Goal: Information Seeking & Learning: Check status

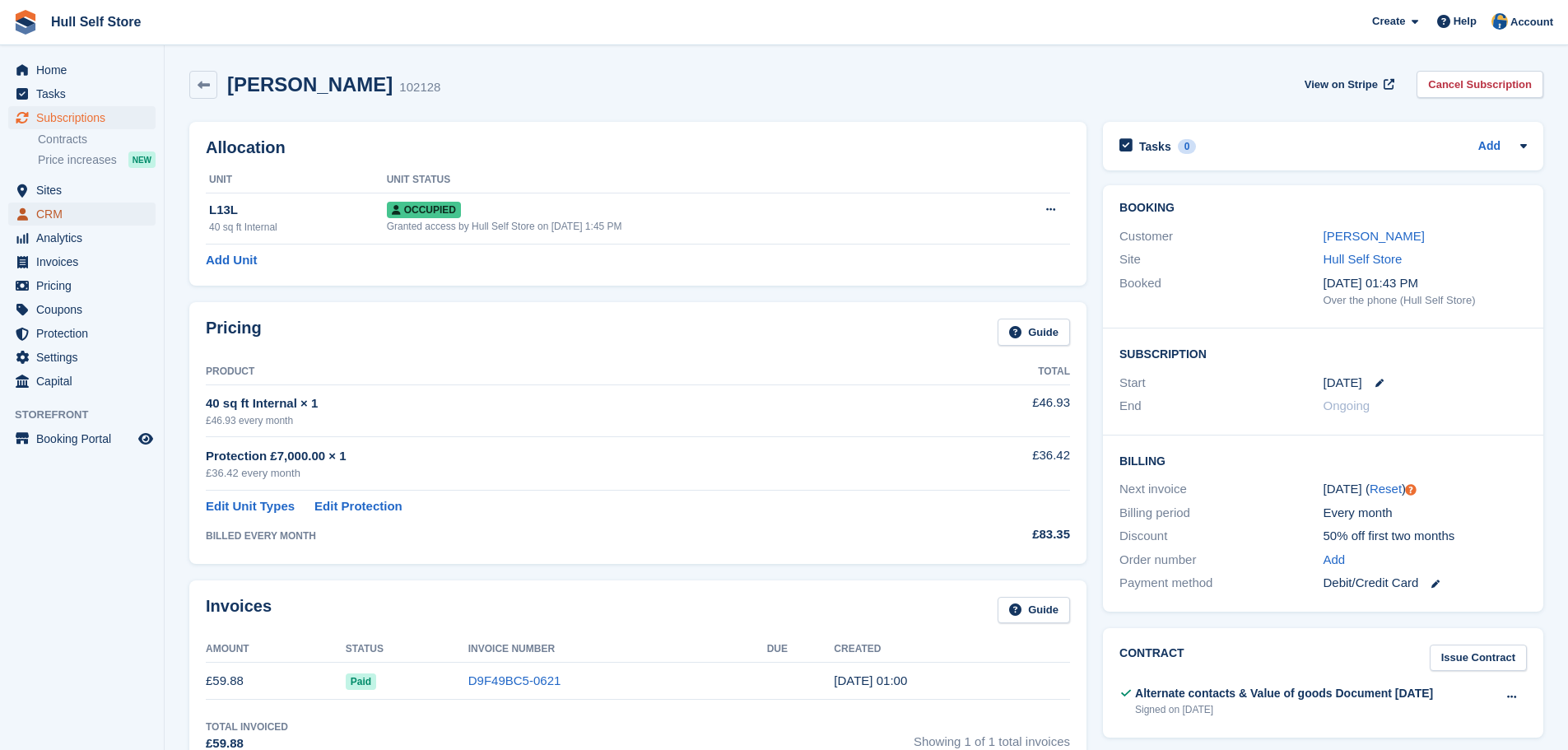
click at [84, 210] on span "CRM" at bounding box center [84, 214] width 98 height 23
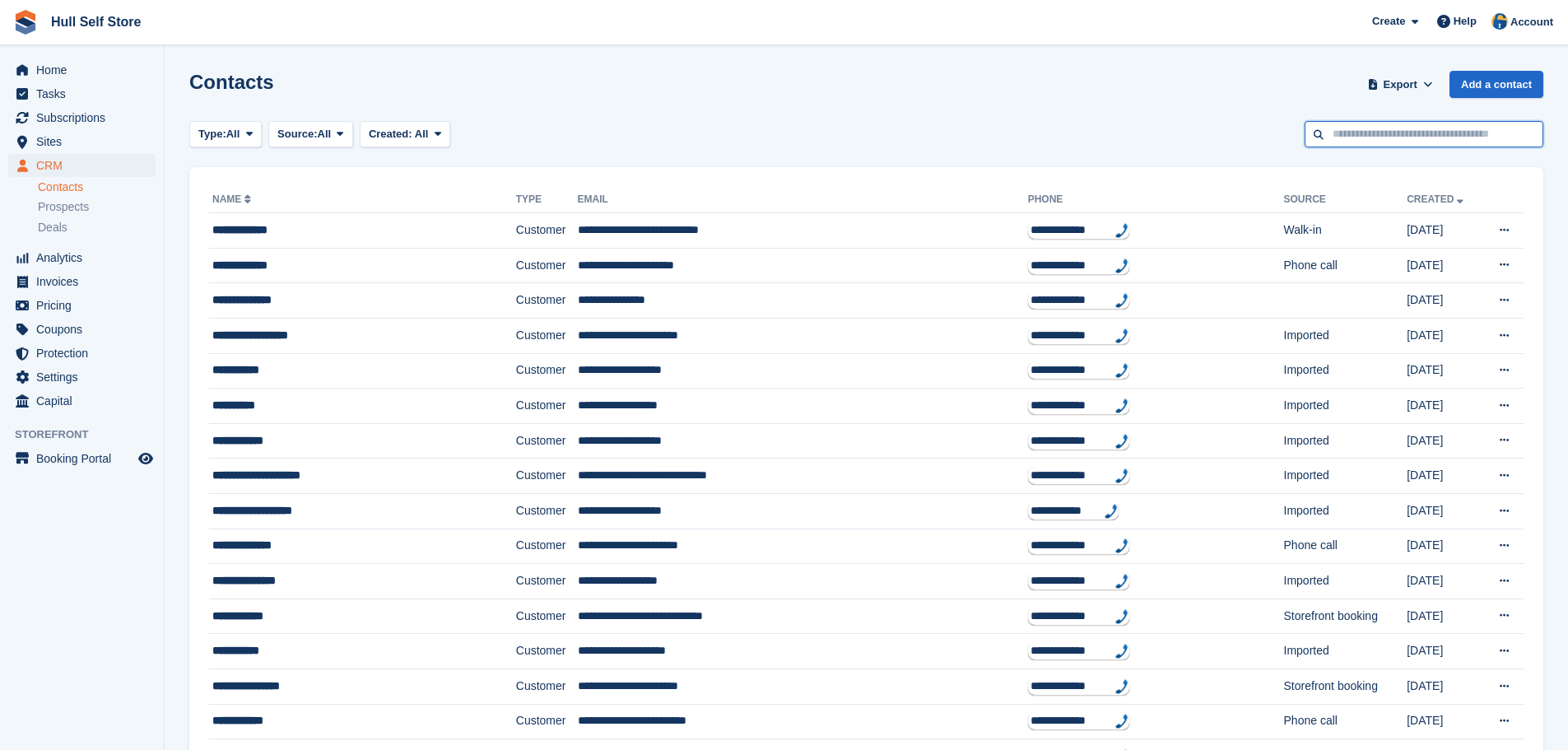
click at [1376, 140] on input "text" at bounding box center [1423, 134] width 238 height 27
type input "******"
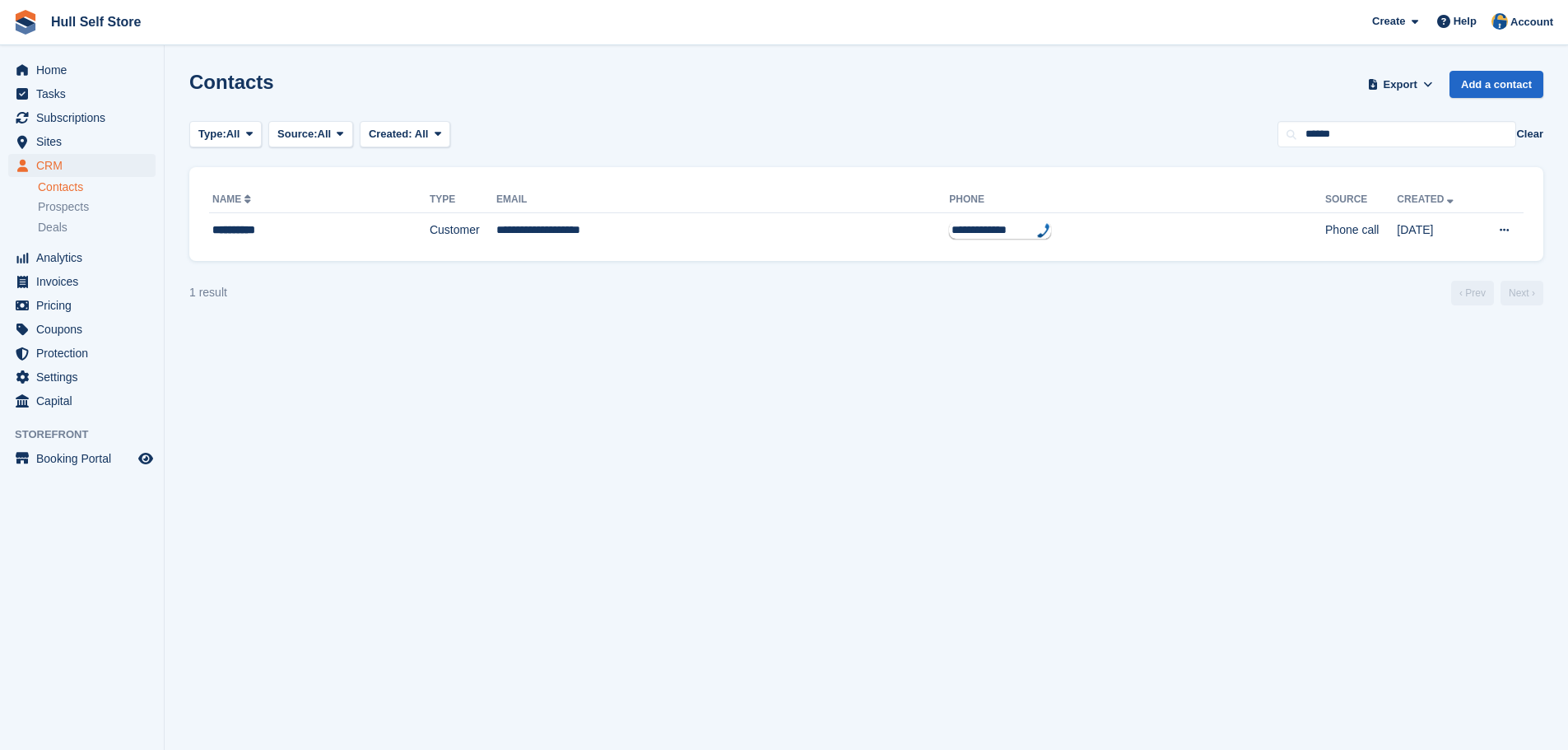
click at [516, 253] on div "**********" at bounding box center [866, 214] width 1354 height 93
click at [516, 228] on td "**********" at bounding box center [723, 230] width 453 height 35
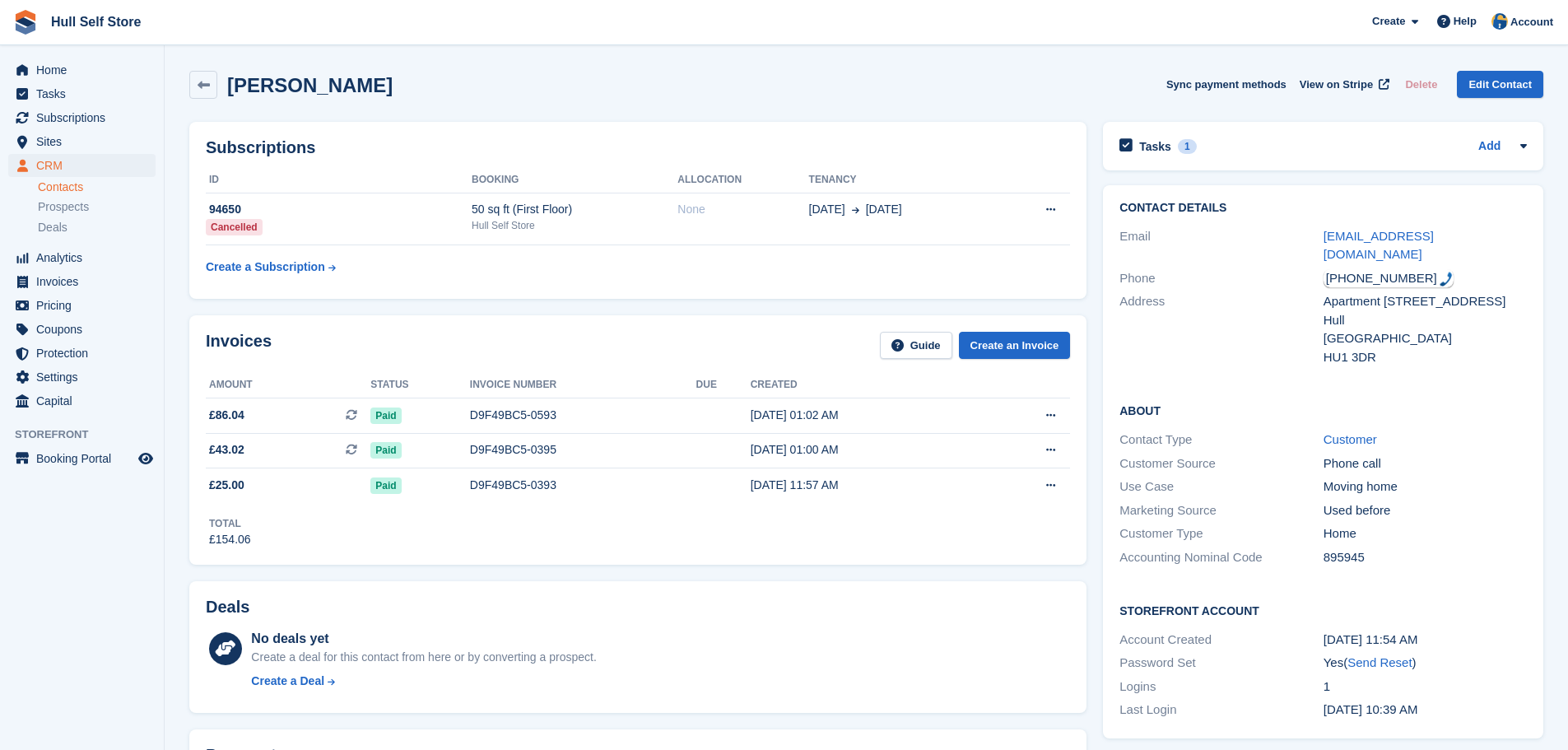
click at [516, 228] on div "Hull Self Store" at bounding box center [574, 225] width 206 height 15
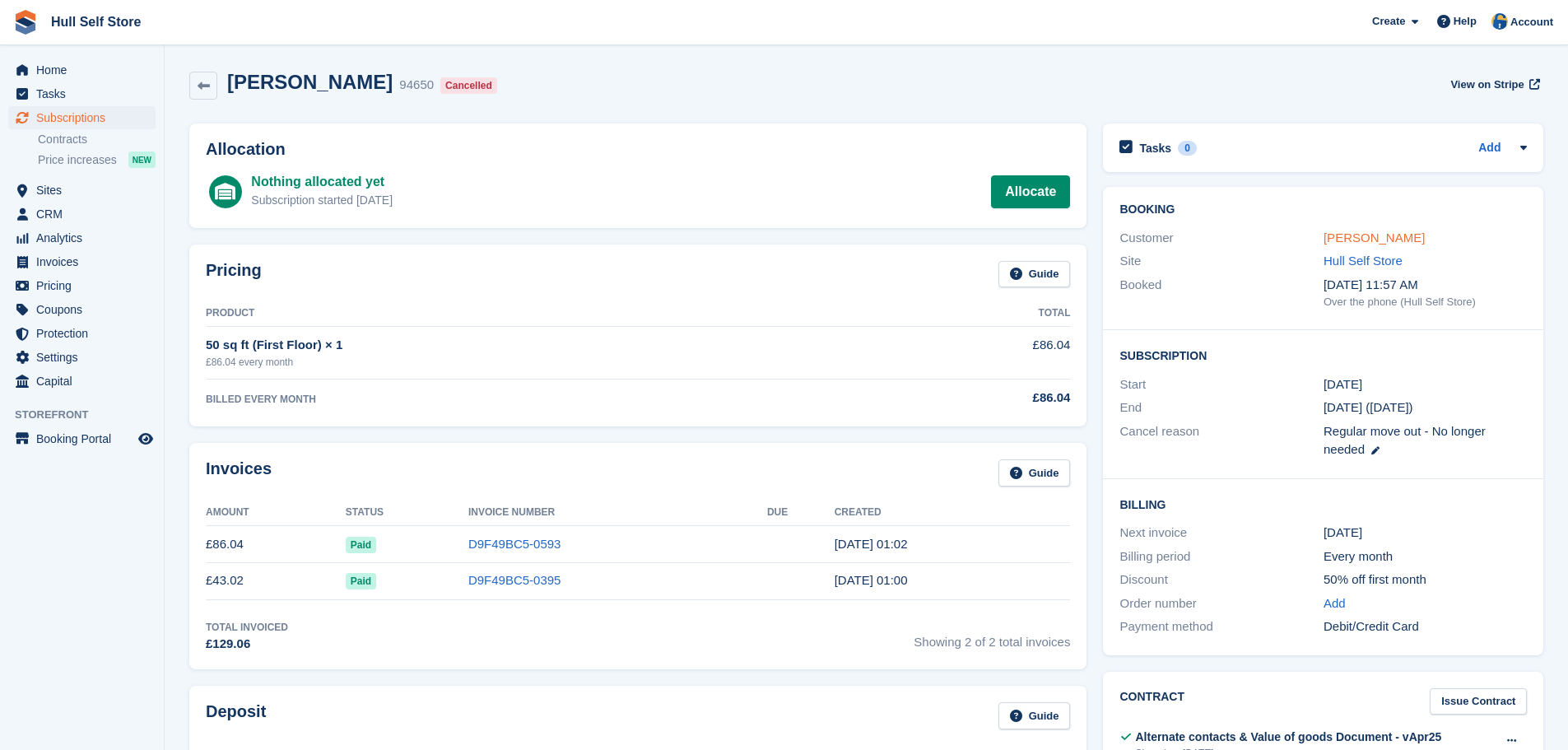
click at [1334, 239] on link "[PERSON_NAME]" at bounding box center [1374, 237] width 101 height 14
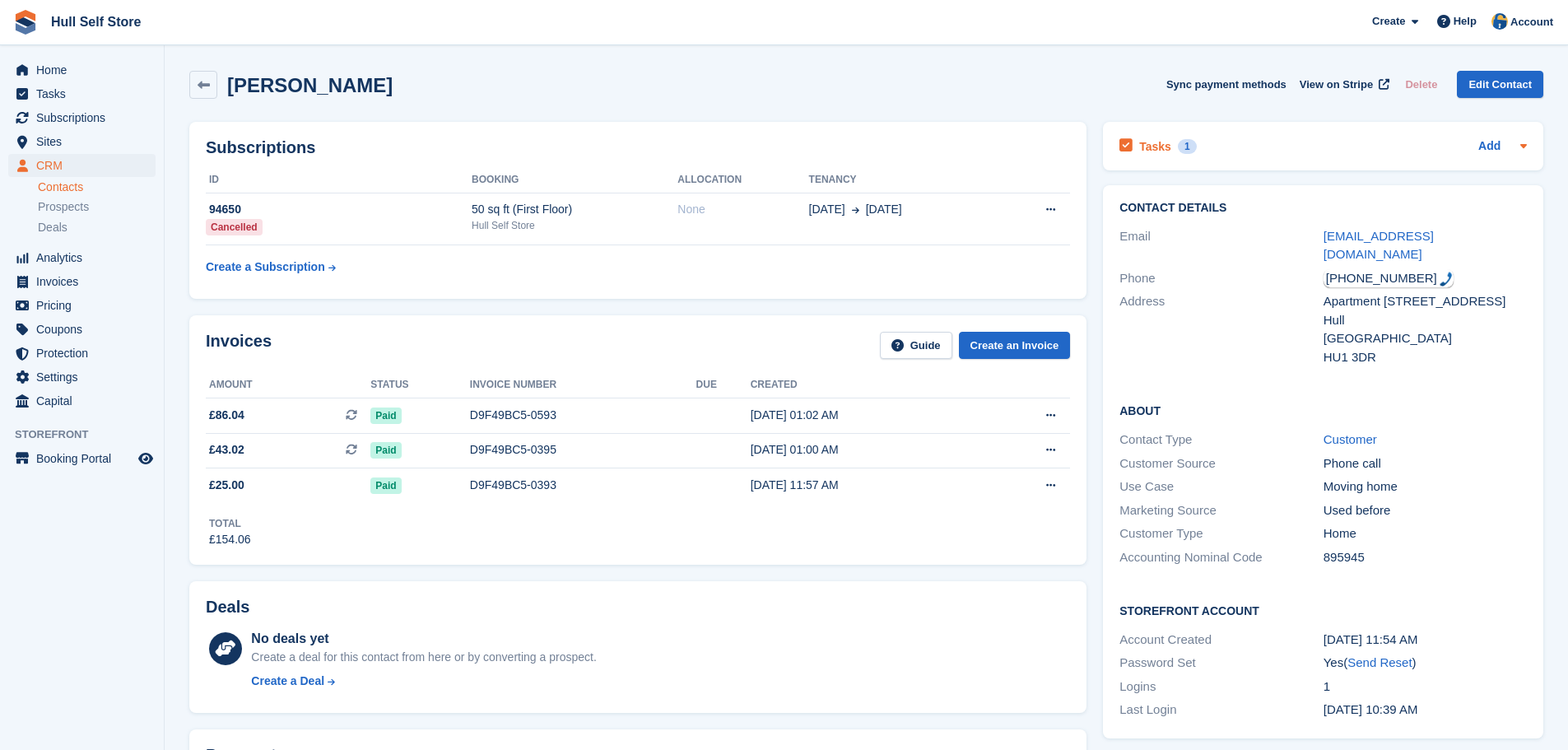
click at [1254, 144] on div "Tasks 1 Add" at bounding box center [1323, 146] width 407 height 22
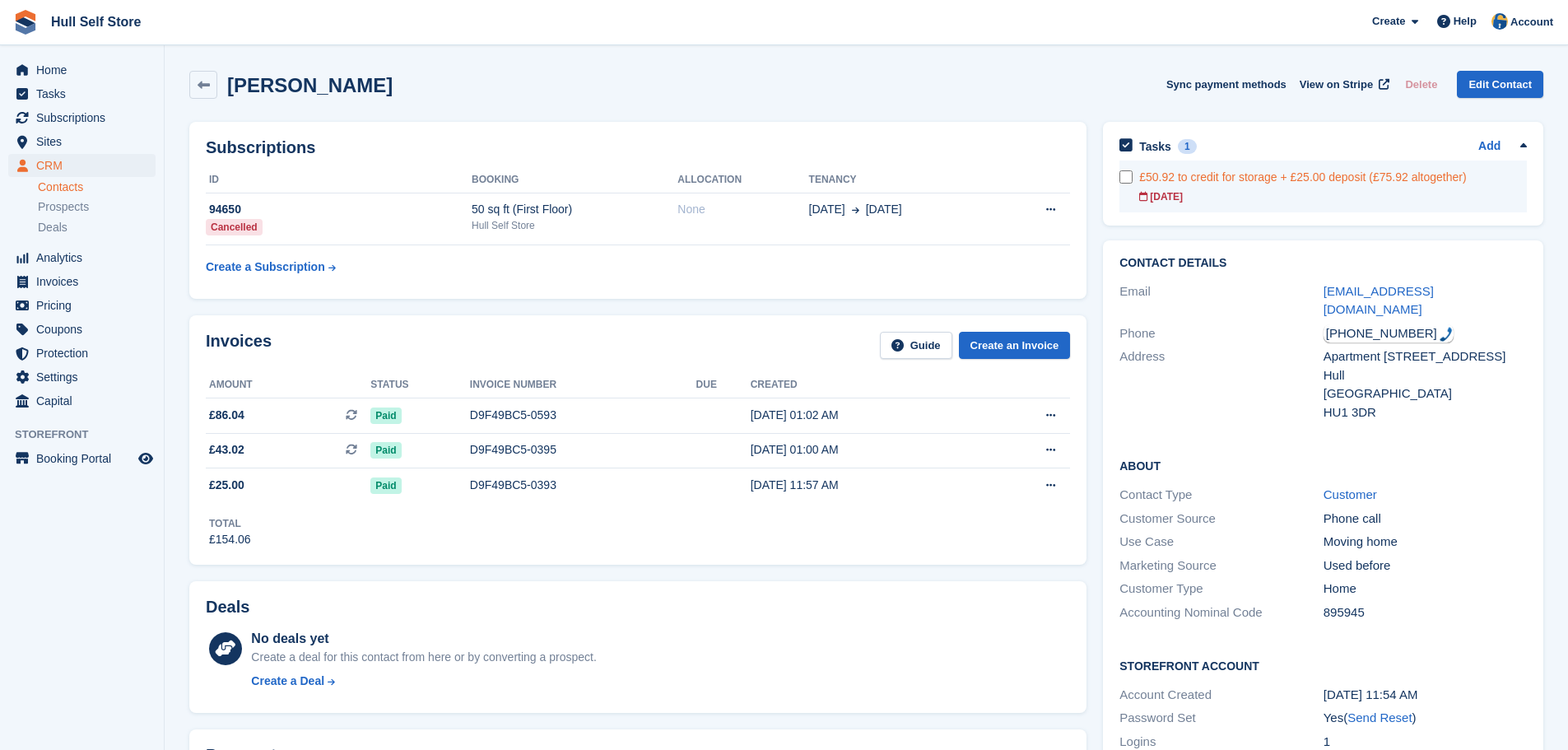
click at [1238, 186] on link "£50.92 to credit for storage + £25.00 deposit (£75.92 altogether) 23 Aug" at bounding box center [1333, 187] width 387 height 52
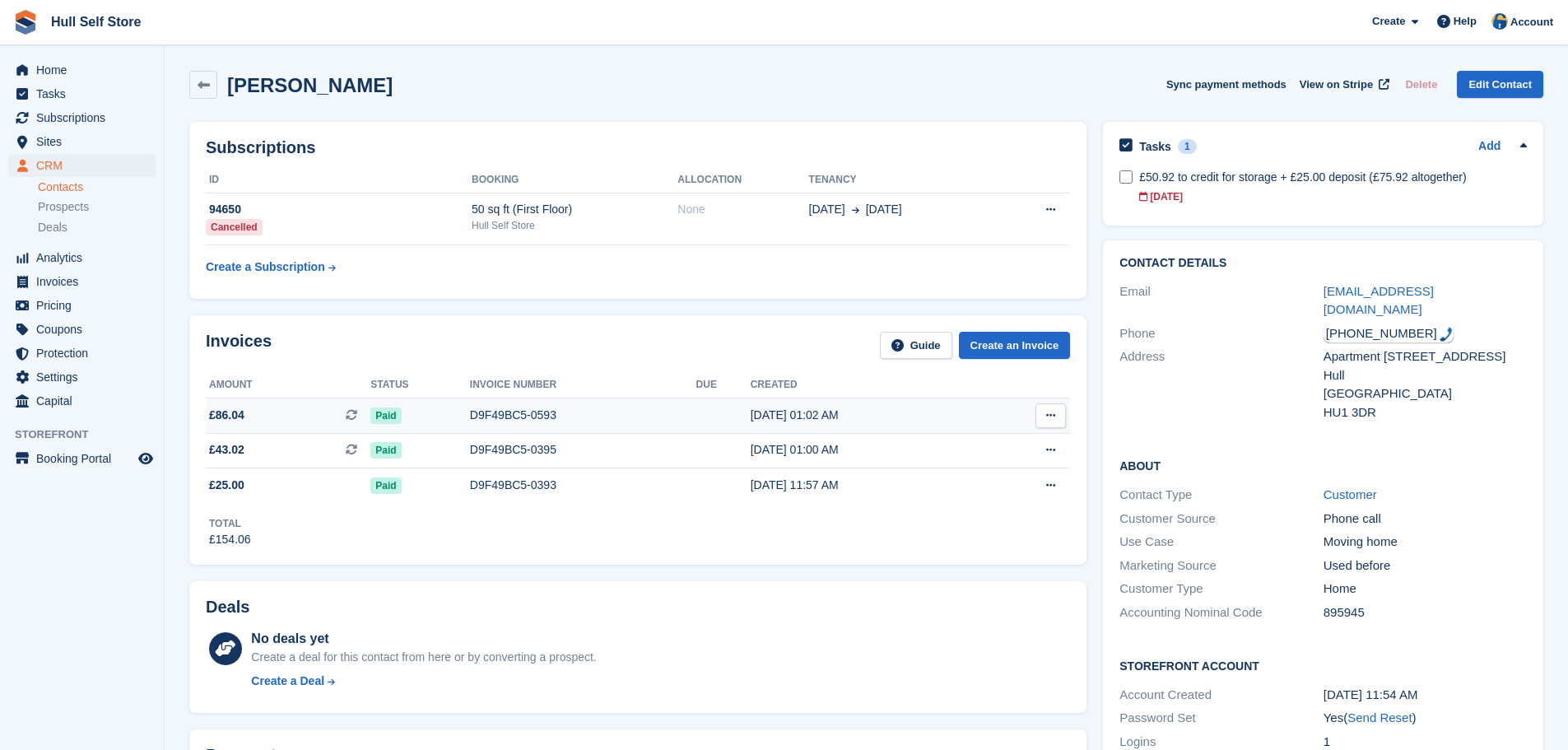
click at [486, 413] on div "D9F49BC5-0593" at bounding box center [583, 414] width 226 height 17
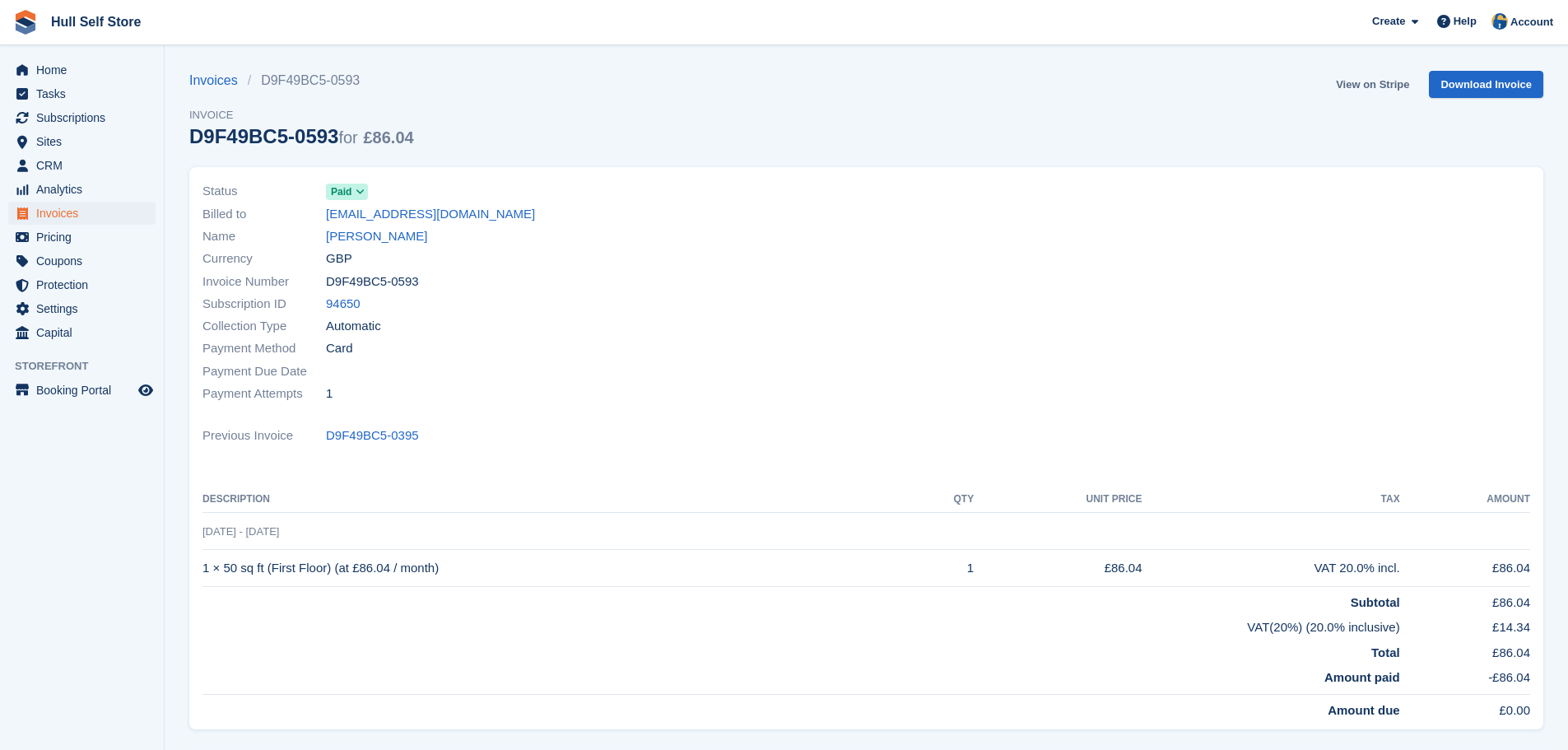
click at [1395, 85] on link "View on Stripe" at bounding box center [1371, 83] width 86 height 27
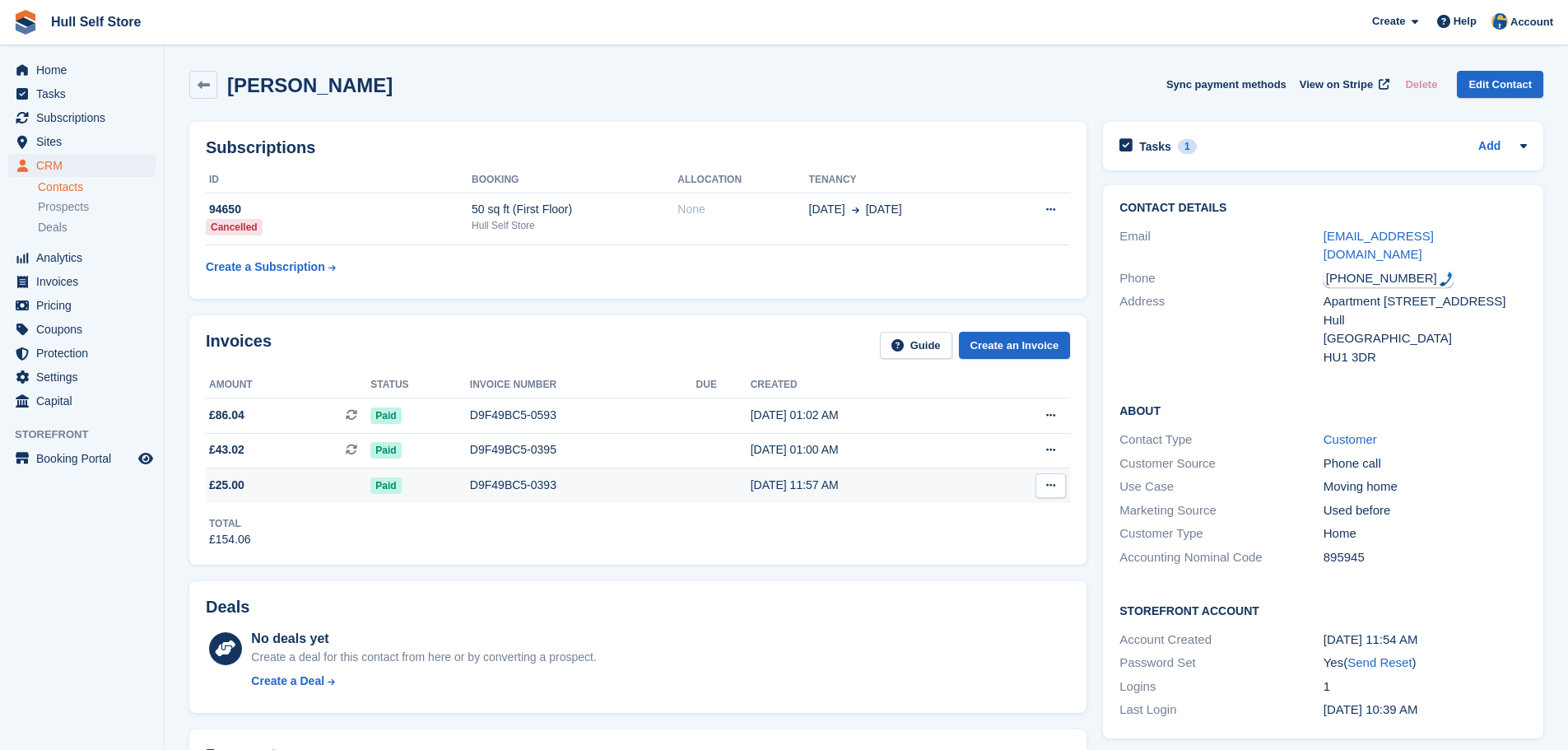
click at [282, 488] on span "£25.00" at bounding box center [288, 485] width 165 height 17
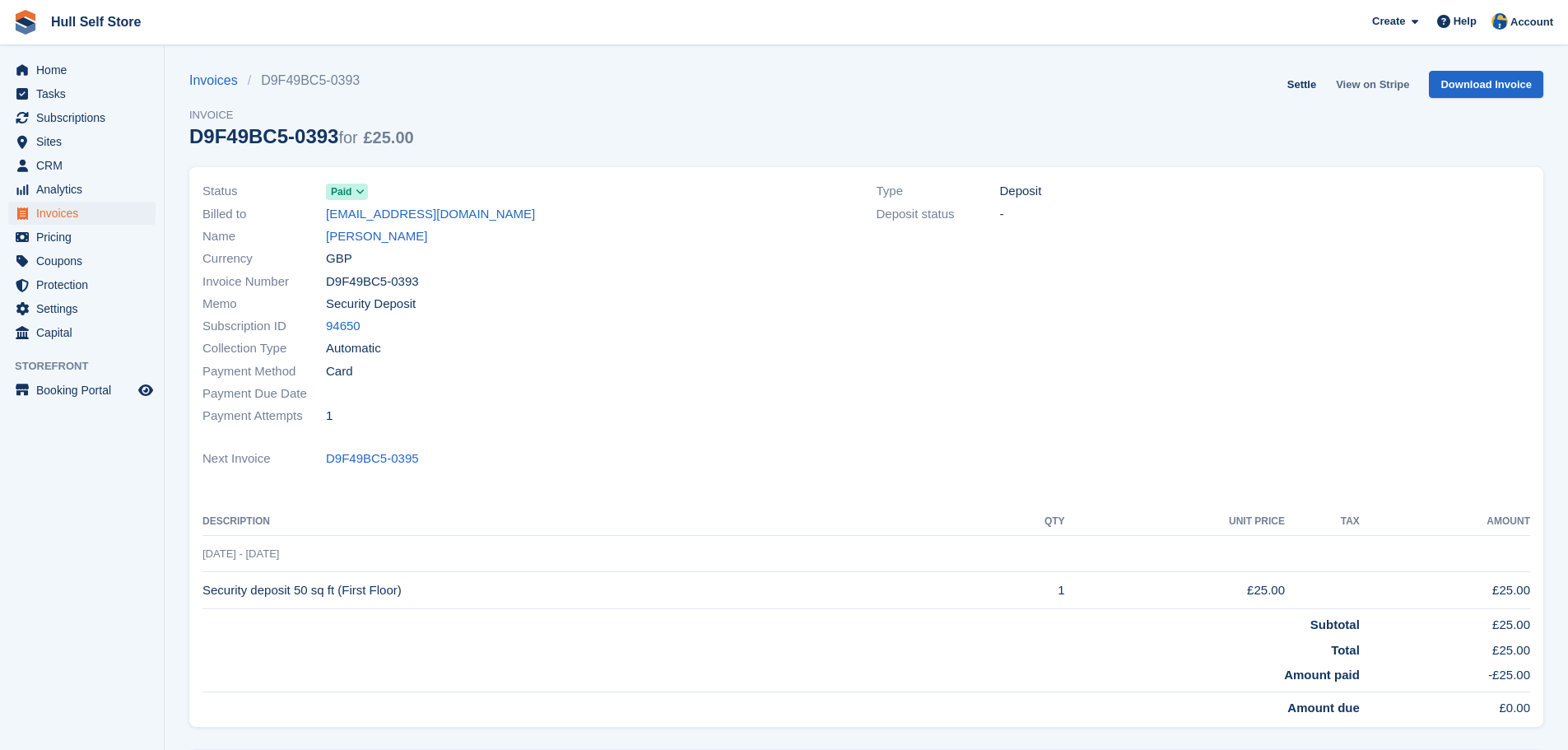
click at [1379, 88] on link "View on Stripe" at bounding box center [1371, 83] width 86 height 27
click at [348, 235] on link "Ben Pieper" at bounding box center [376, 236] width 101 height 19
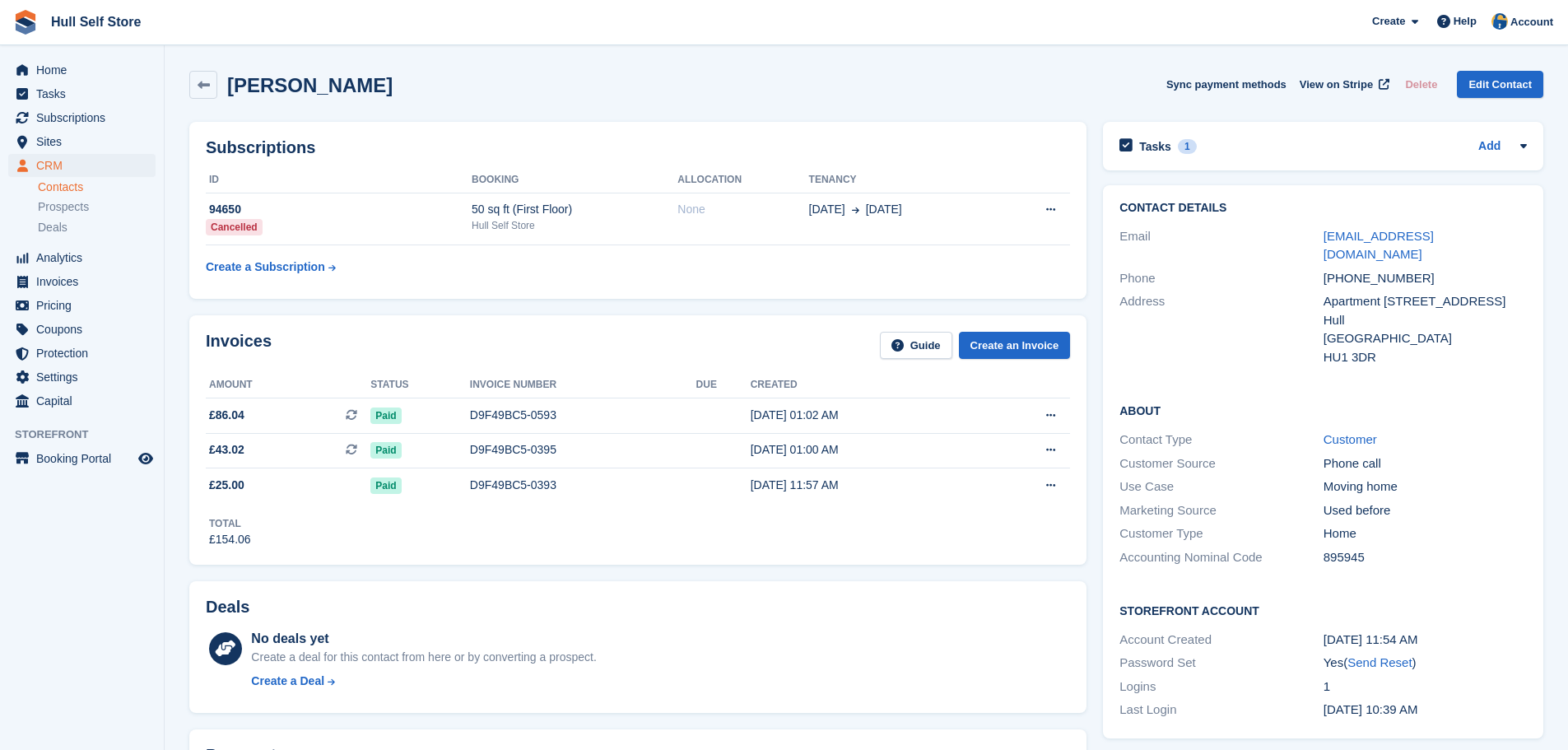
click at [1345, 245] on div "benbpieper@gmail.com" at bounding box center [1425, 245] width 204 height 37
click at [1345, 238] on link "benbpieper@gmail.com" at bounding box center [1378, 244] width 110 height 33
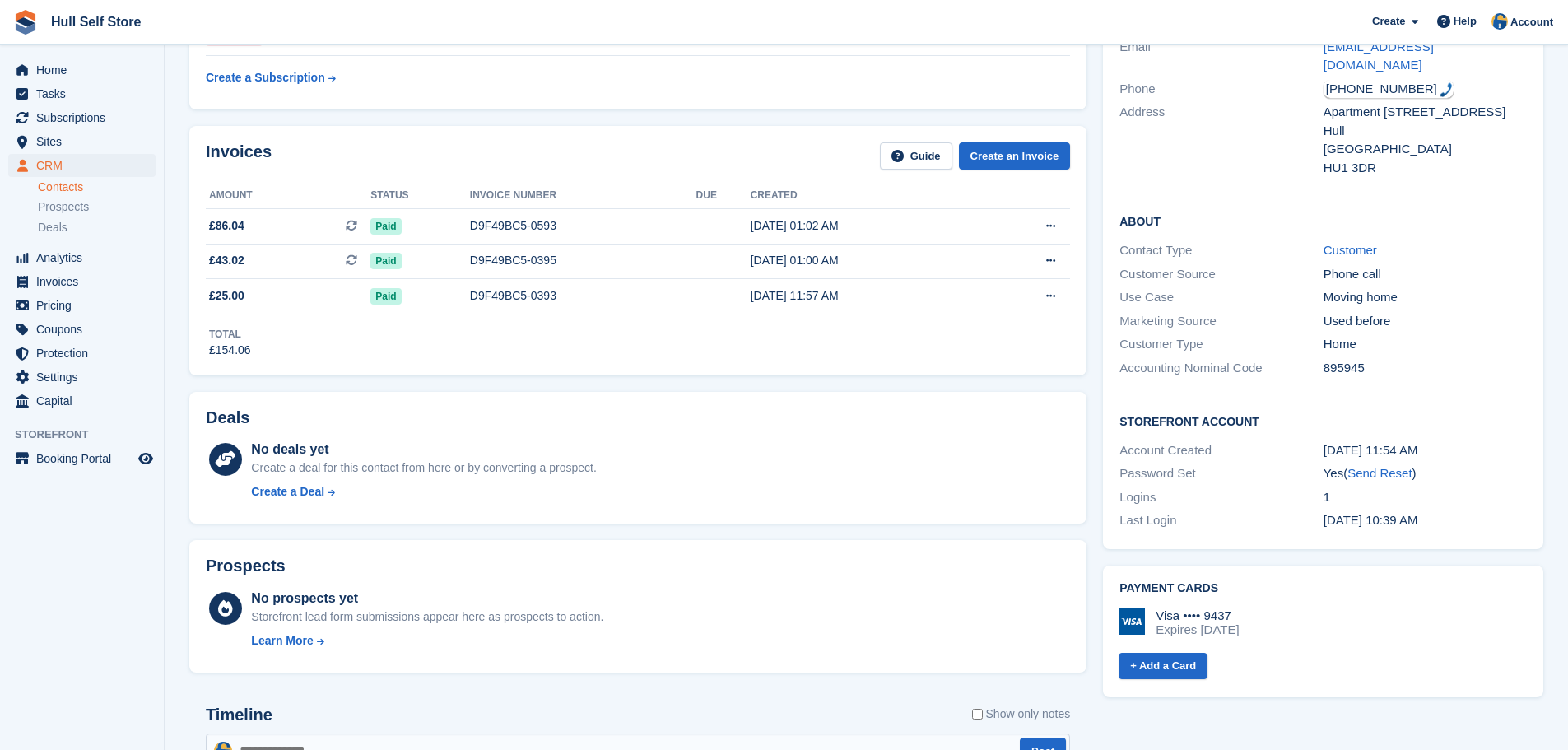
scroll to position [329, 0]
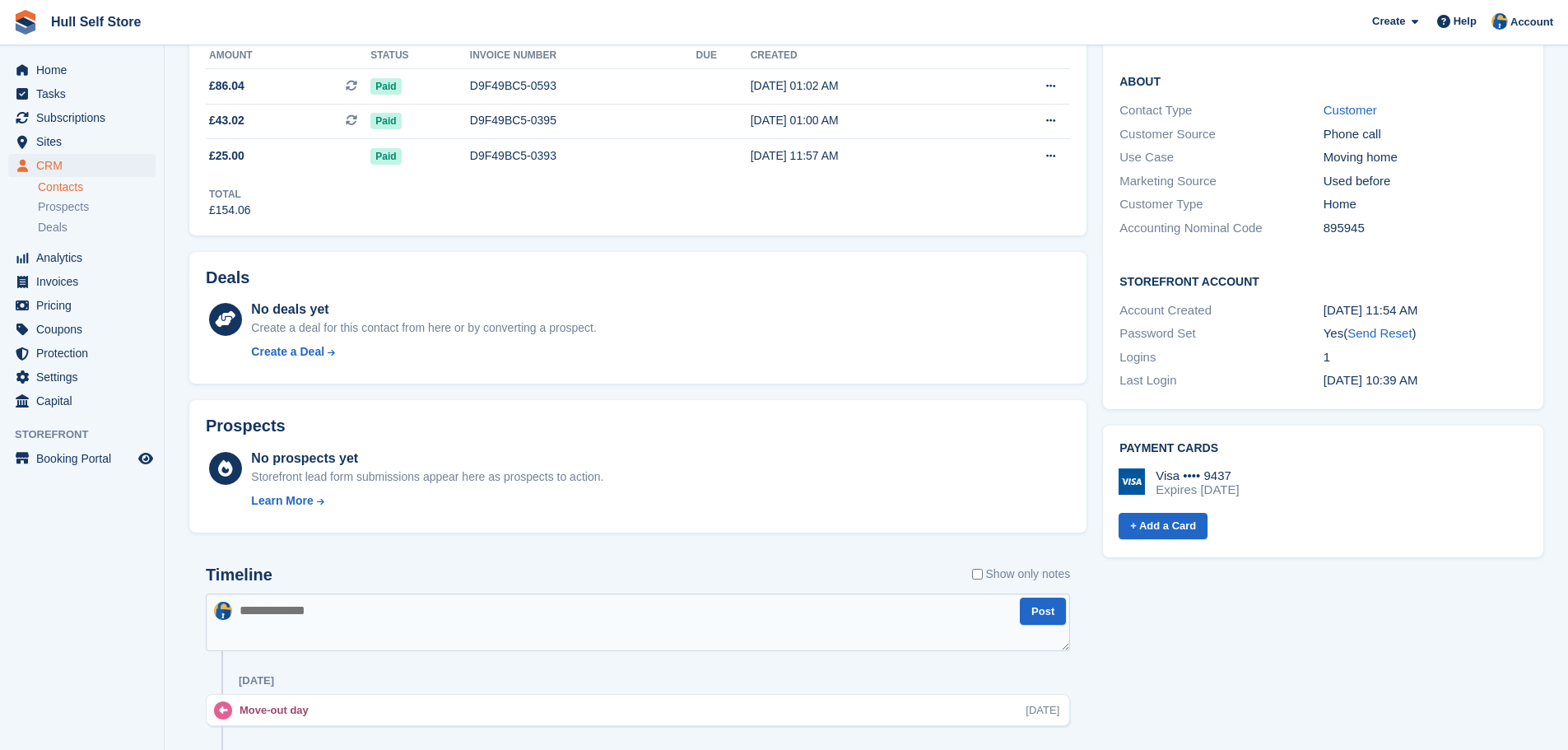
click at [338, 619] on textarea at bounding box center [638, 622] width 864 height 58
type textarea "**********"
click at [1051, 613] on button "Post" at bounding box center [1043, 611] width 46 height 27
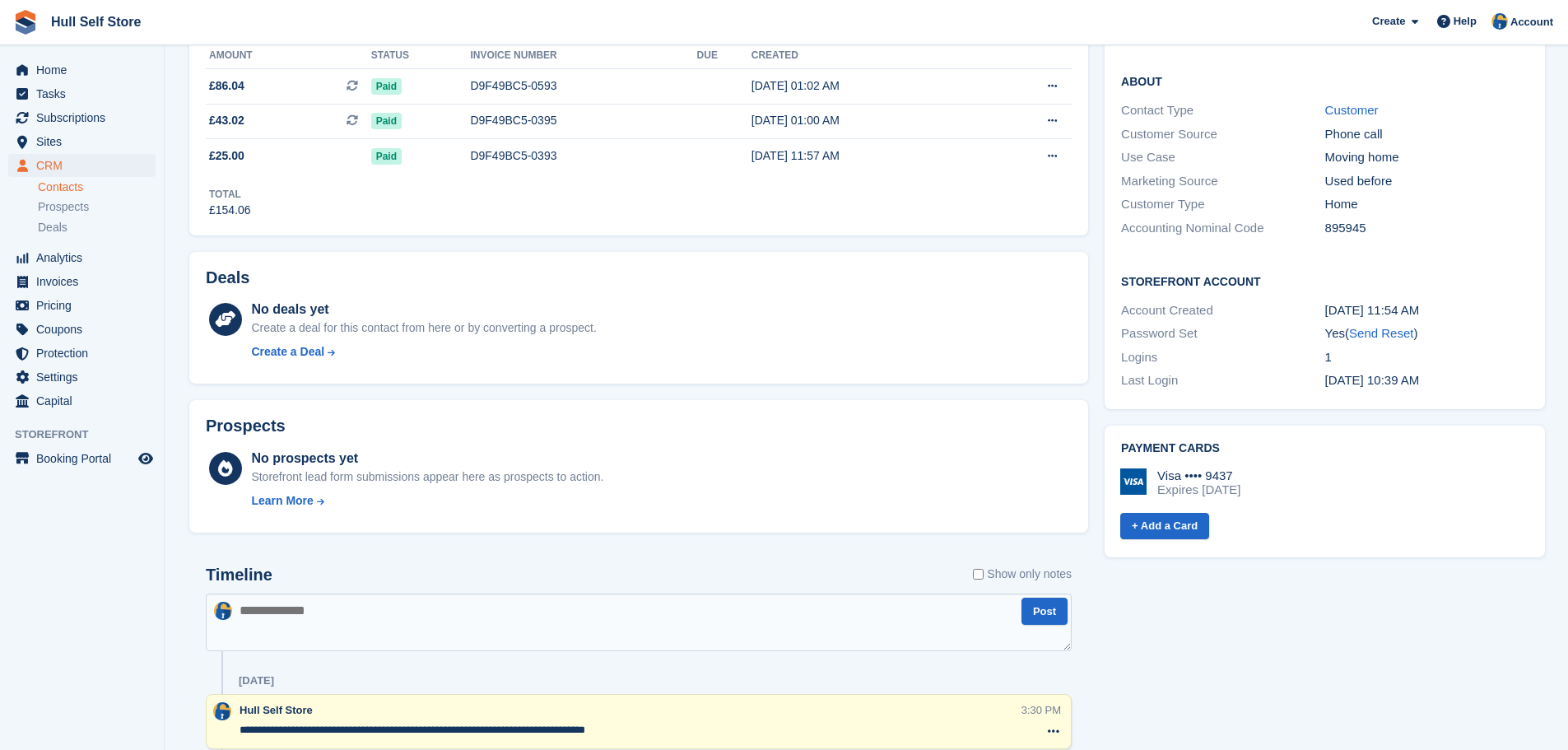
scroll to position [0, 0]
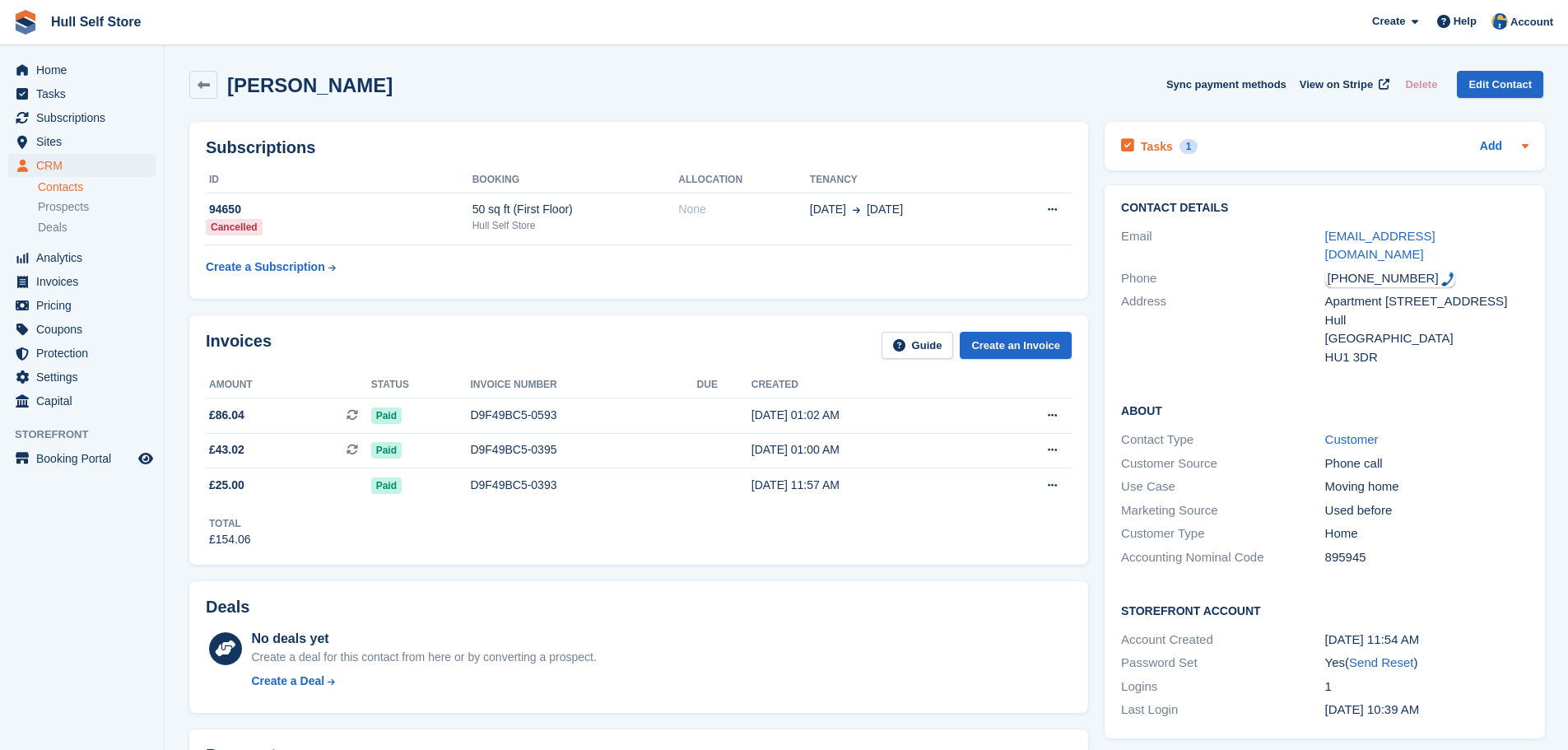
click at [1332, 142] on div "Tasks 1 Add" at bounding box center [1325, 146] width 407 height 22
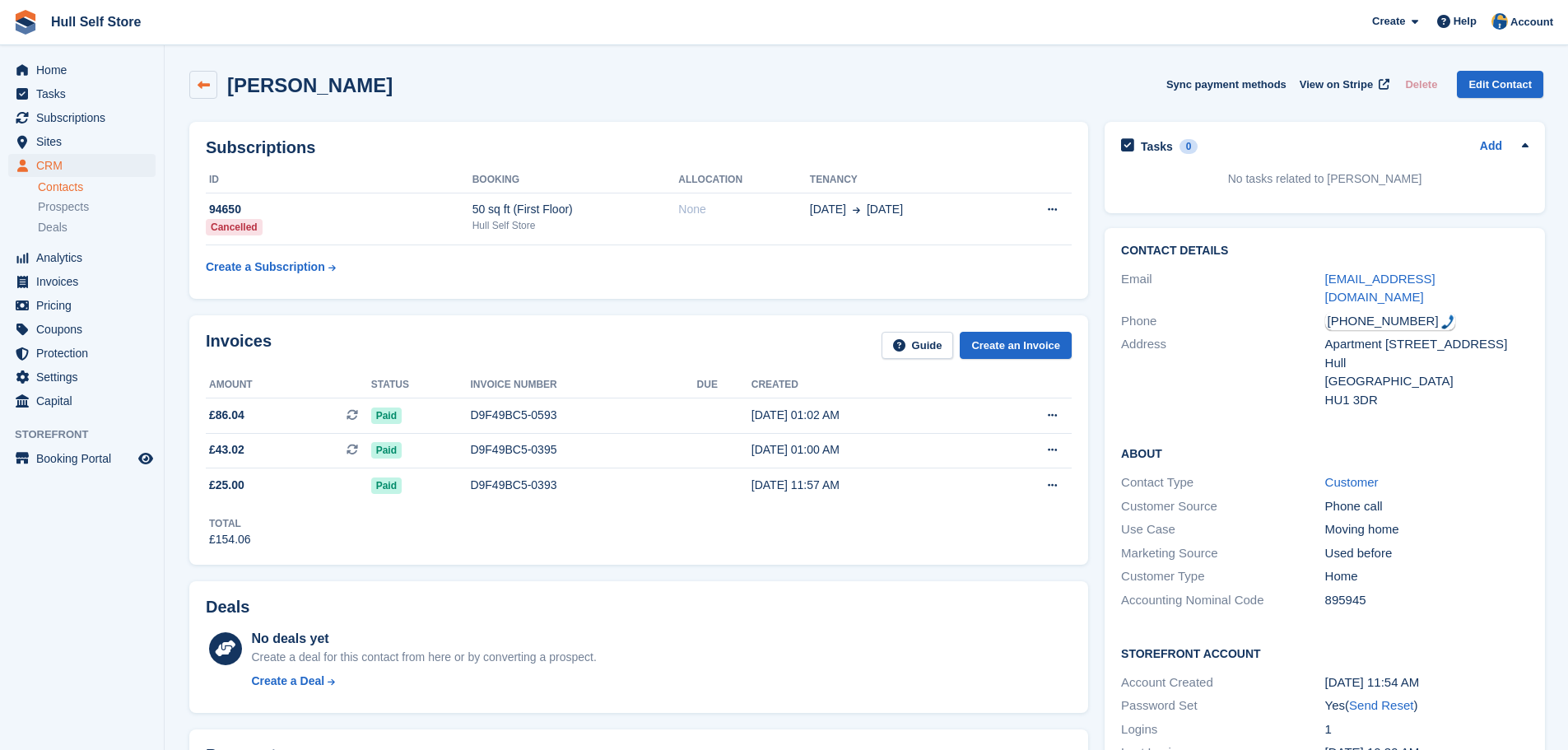
click at [201, 86] on icon at bounding box center [204, 85] width 12 height 12
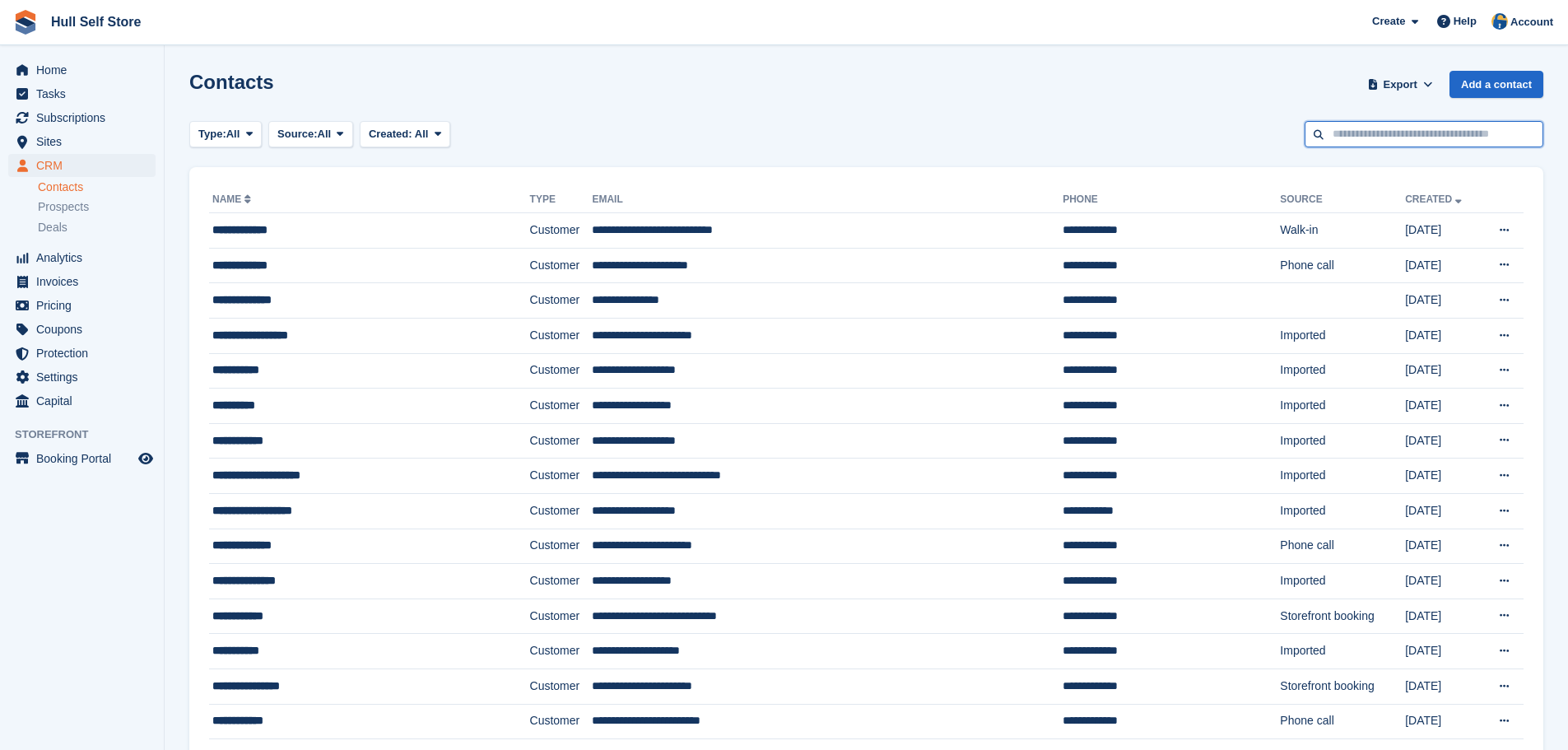
click at [1336, 134] on input "text" at bounding box center [1423, 134] width 238 height 27
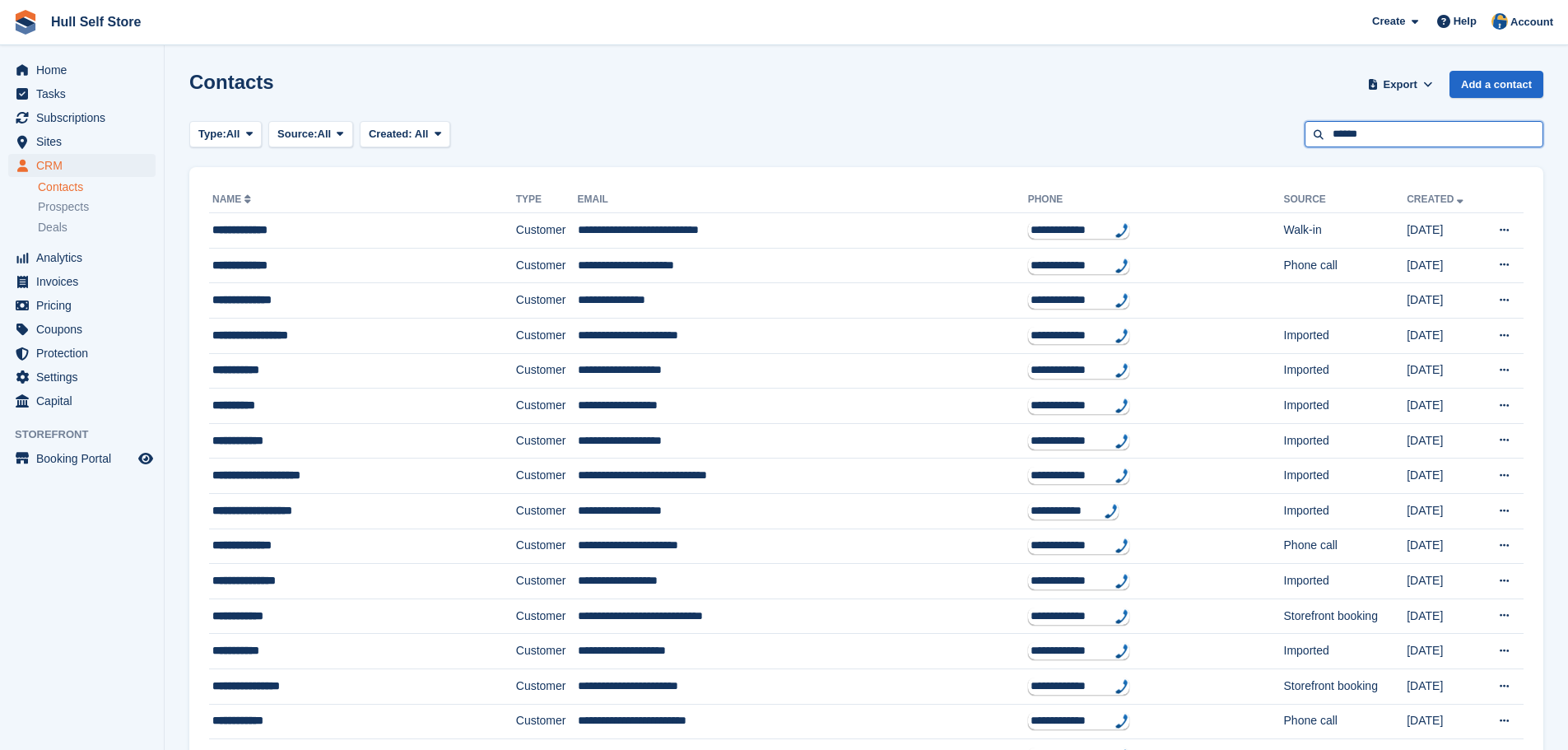
type input "******"
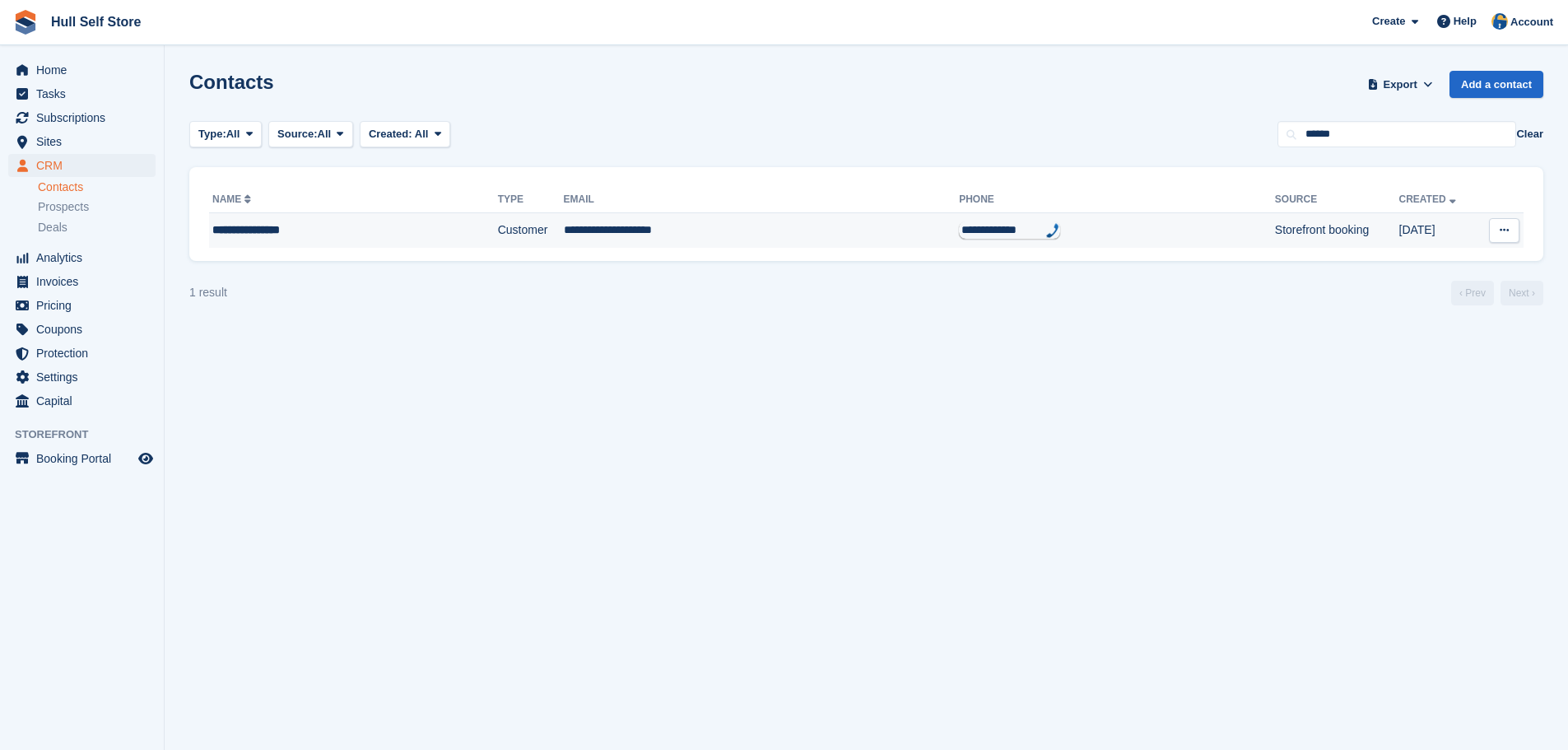
click at [669, 236] on td "**********" at bounding box center [762, 230] width 396 height 35
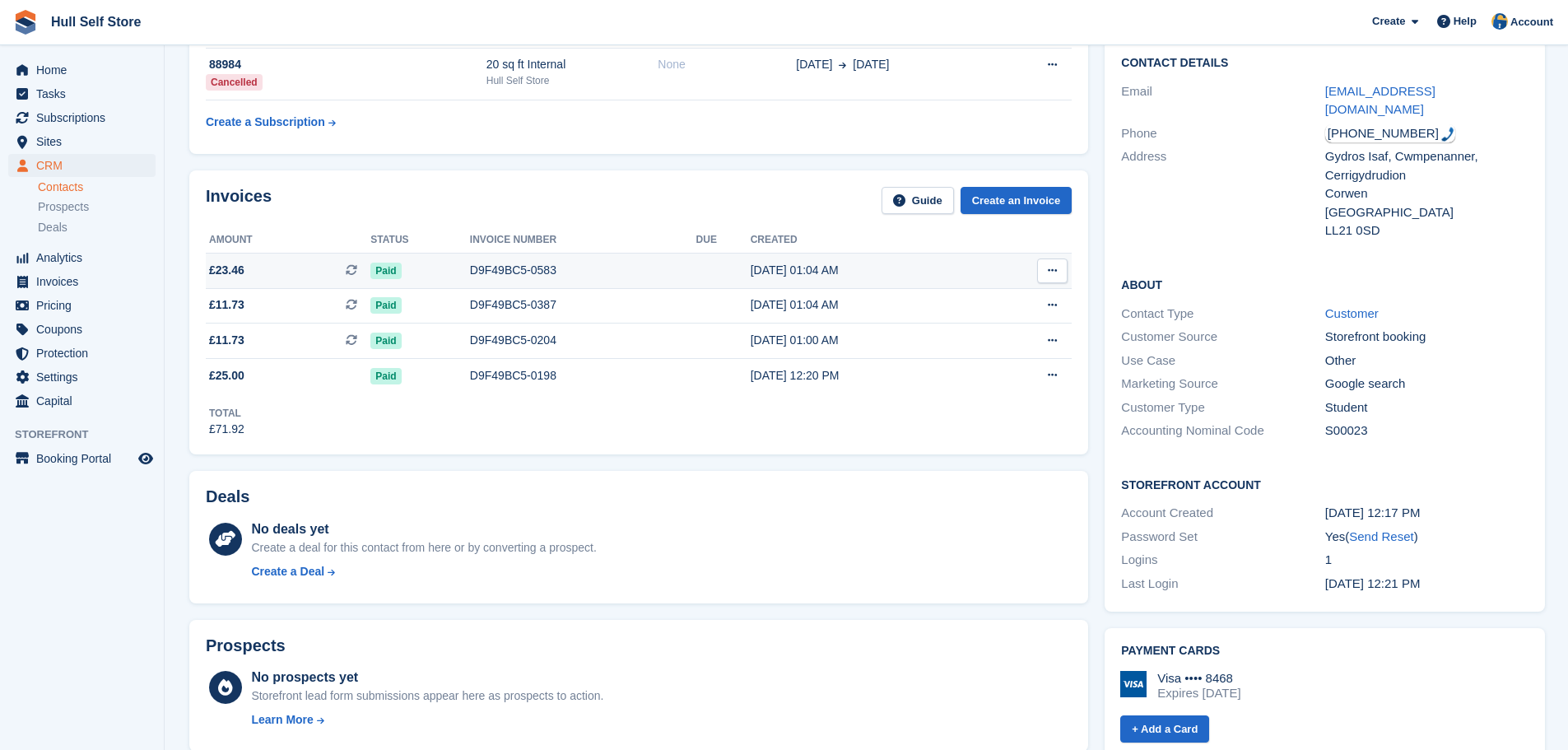
scroll to position [165, 0]
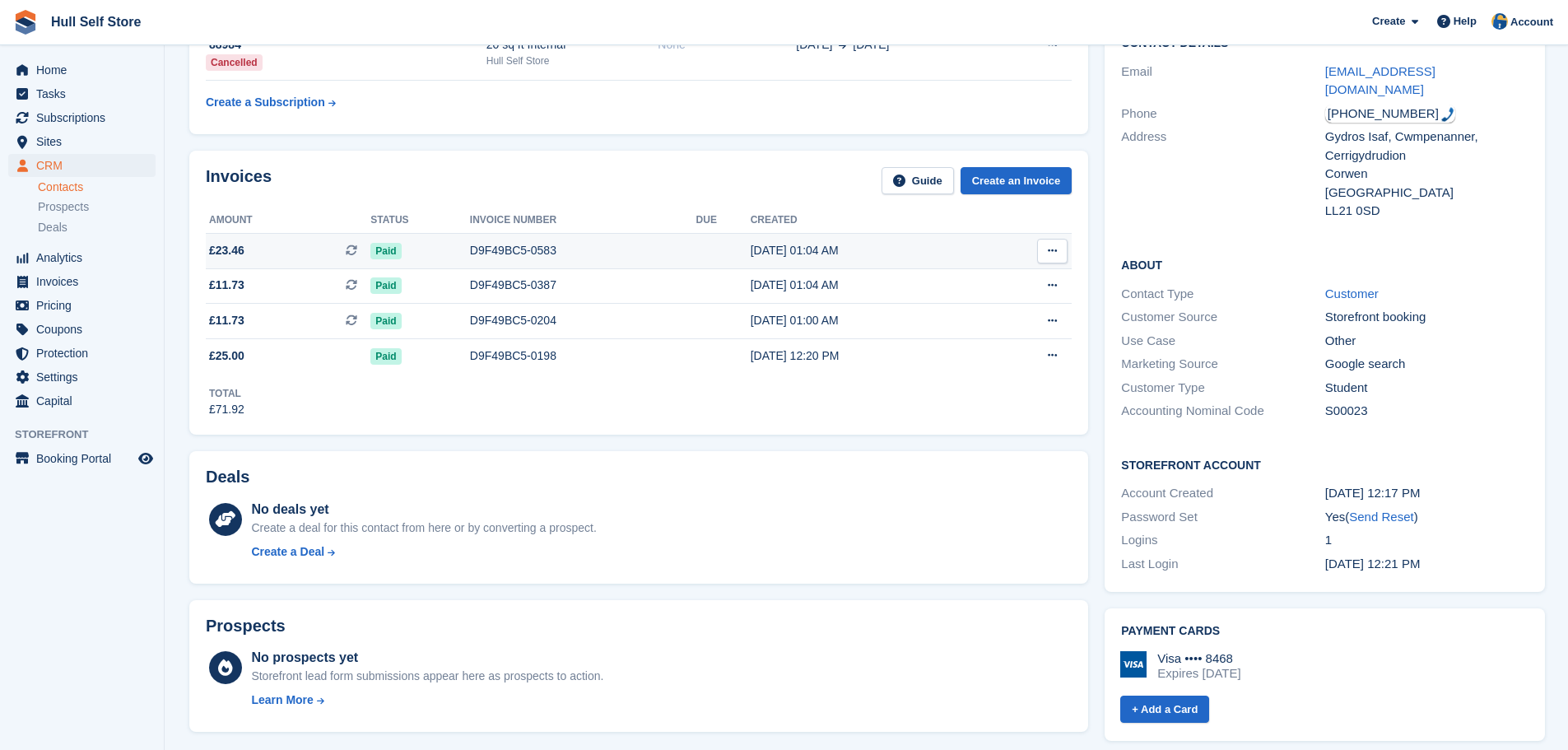
drag, startPoint x: 489, startPoint y: 250, endPoint x: 434, endPoint y: 245, distance: 55.2
click at [434, 245] on div "Paid" at bounding box center [420, 250] width 99 height 17
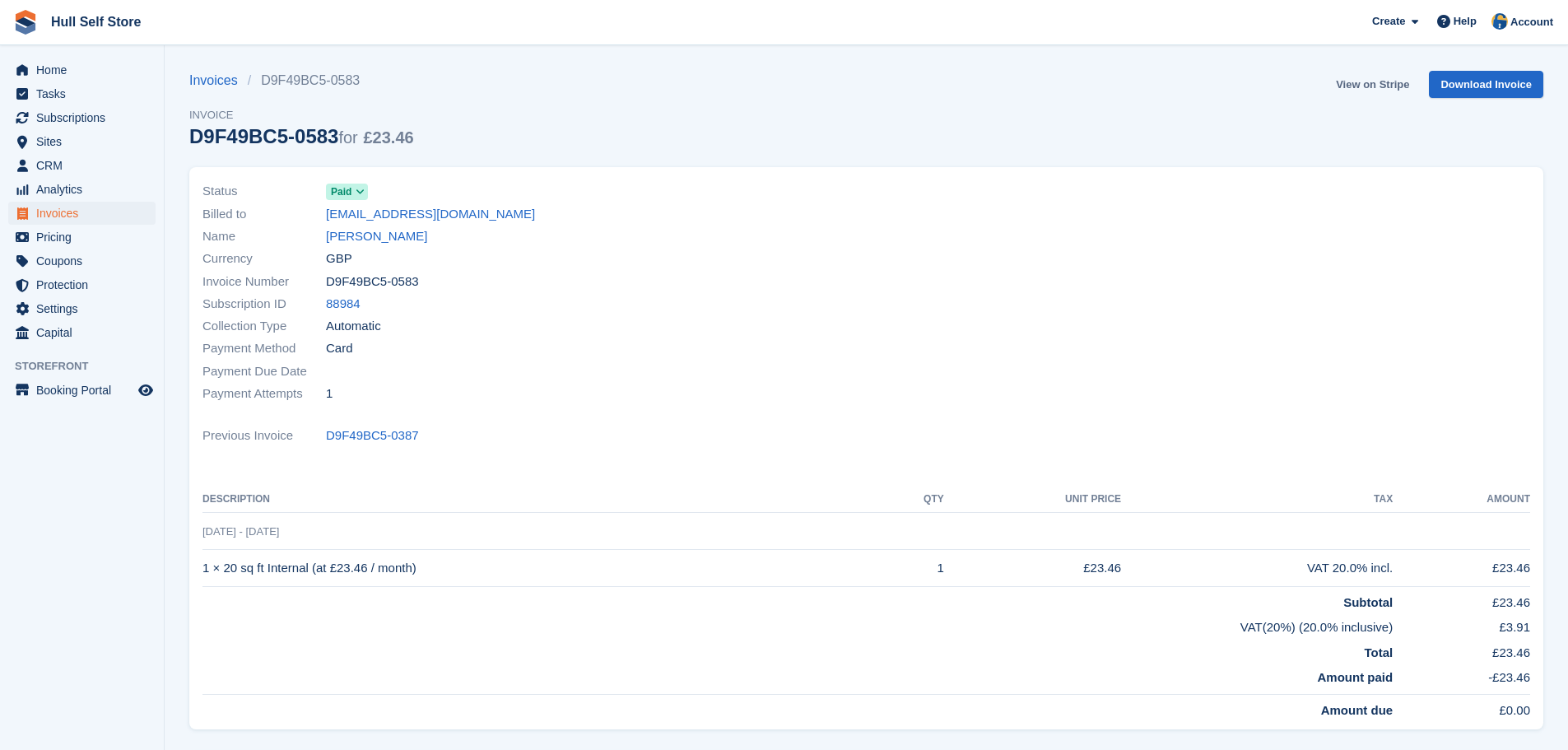
click at [1373, 84] on link "View on Stripe" at bounding box center [1371, 83] width 86 height 27
click at [376, 240] on link "[PERSON_NAME]" at bounding box center [376, 236] width 101 height 19
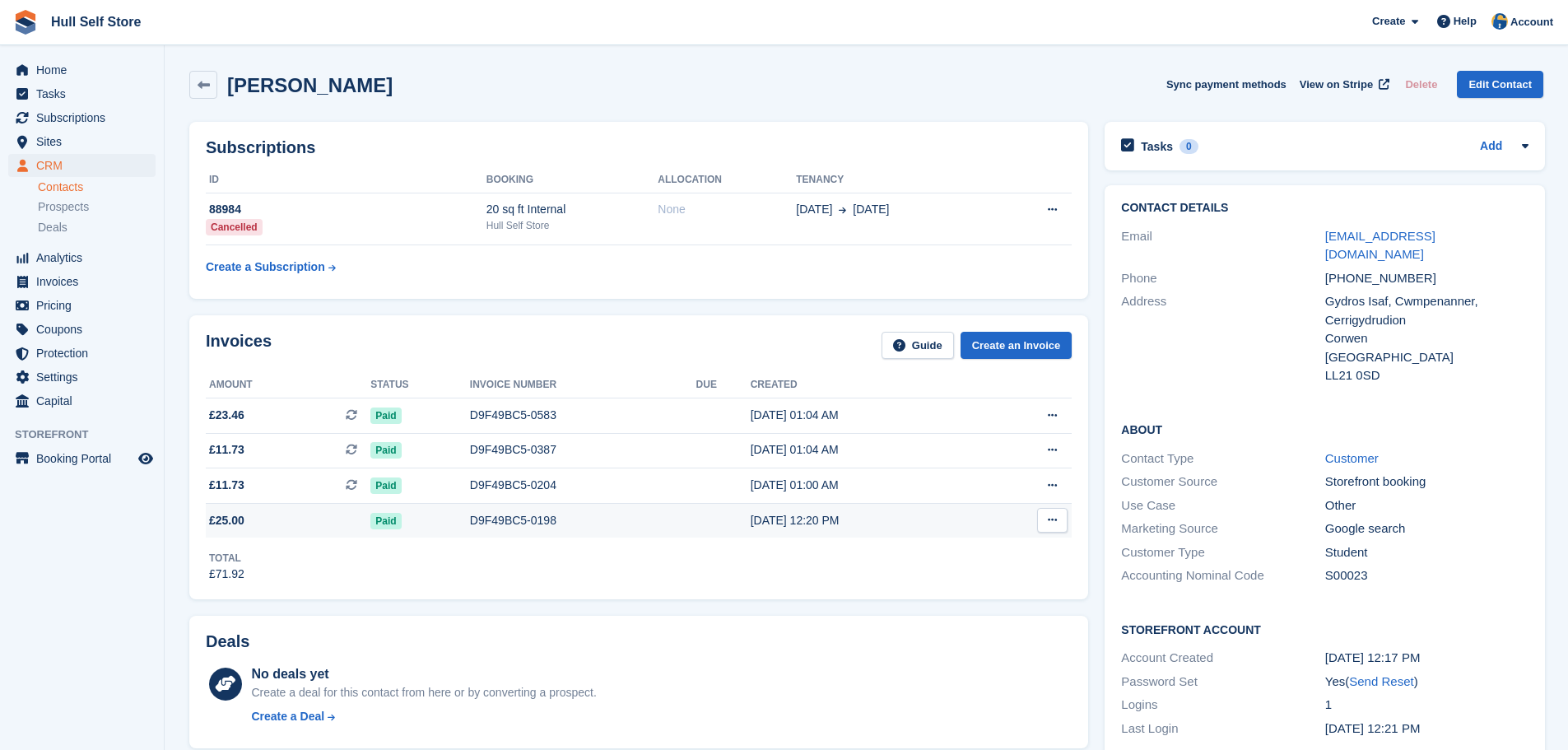
click at [344, 520] on span "£25.00" at bounding box center [288, 520] width 165 height 17
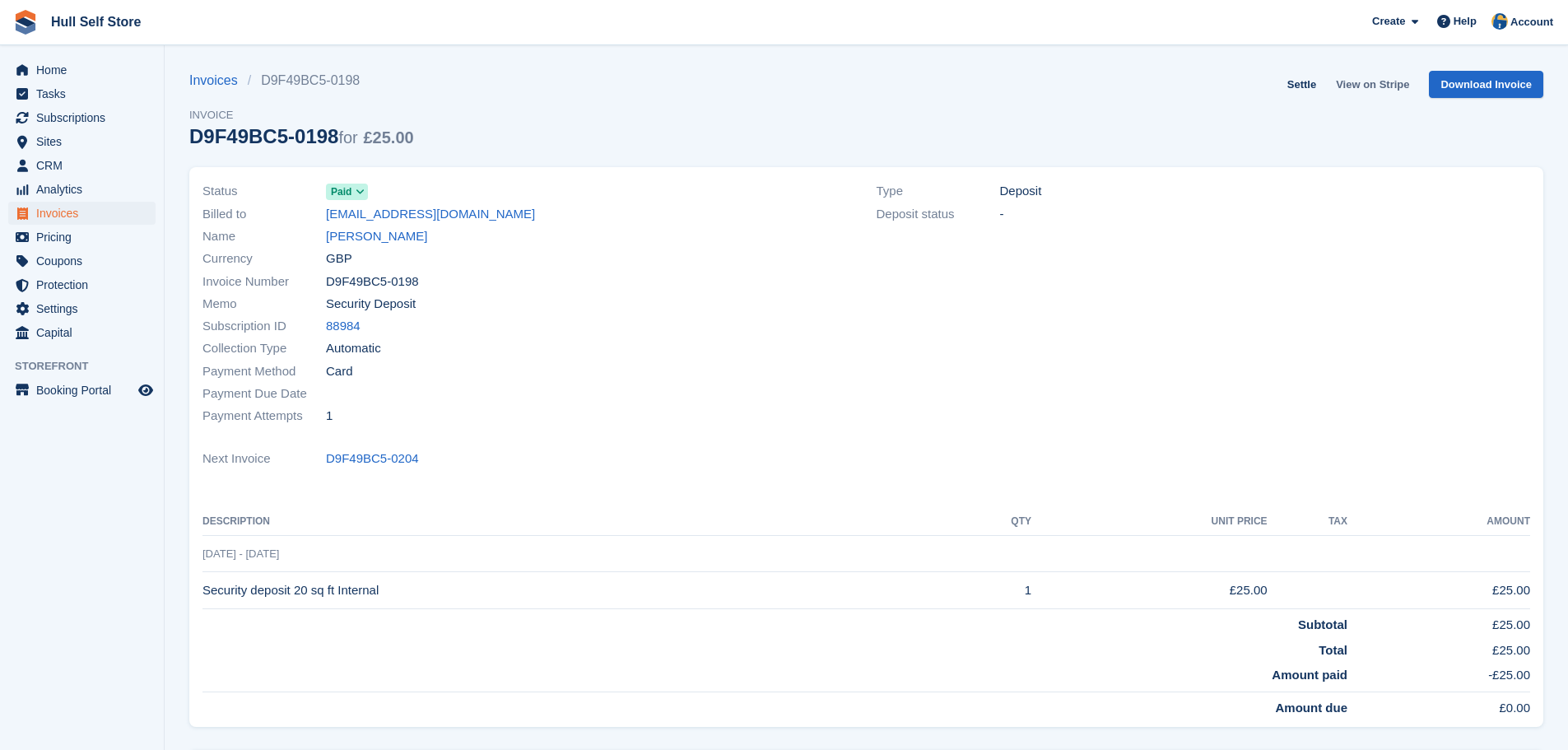
click at [1363, 88] on link "View on Stripe" at bounding box center [1371, 83] width 86 height 27
